Goal: Information Seeking & Learning: Check status

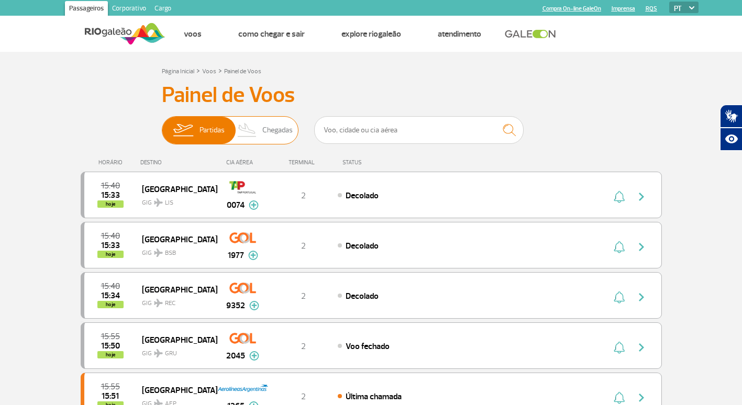
click at [274, 130] on span "Chegadas" at bounding box center [277, 130] width 30 height 27
click at [162, 125] on input "Partidas Chegadas" at bounding box center [162, 125] width 0 height 0
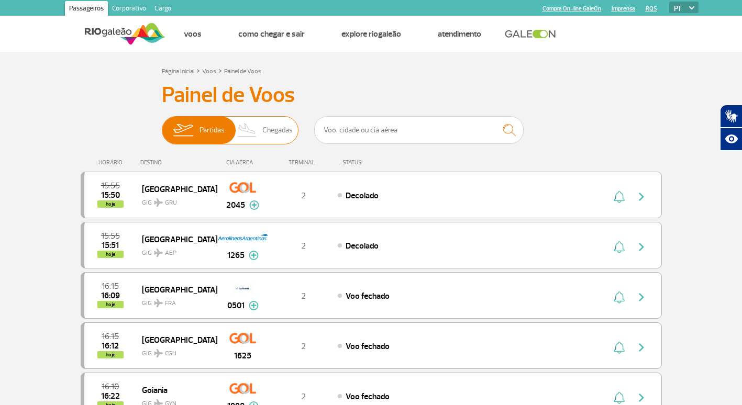
click at [264, 134] on span "Chegadas" at bounding box center [277, 130] width 30 height 27
click at [162, 125] on input "Partidas Chegadas" at bounding box center [162, 125] width 0 height 0
